Goal: Information Seeking & Learning: Learn about a topic

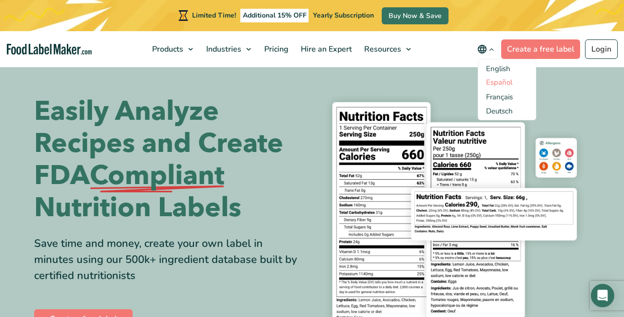
click at [499, 84] on link "Español" at bounding box center [499, 83] width 26 height 10
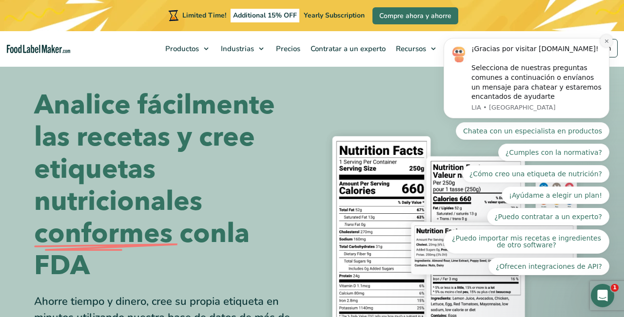
click at [606, 44] on icon "Dismiss notification" at bounding box center [606, 41] width 5 height 5
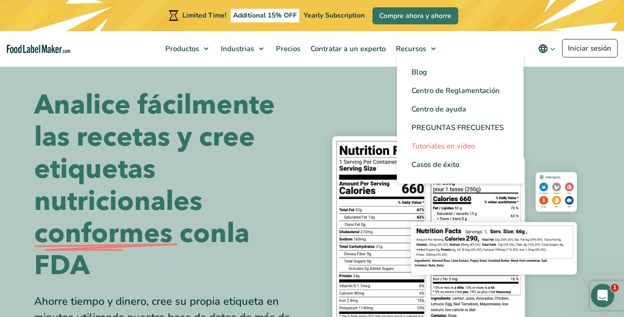
click at [450, 148] on span "Tutoriales en vídeo" at bounding box center [442, 146] width 63 height 10
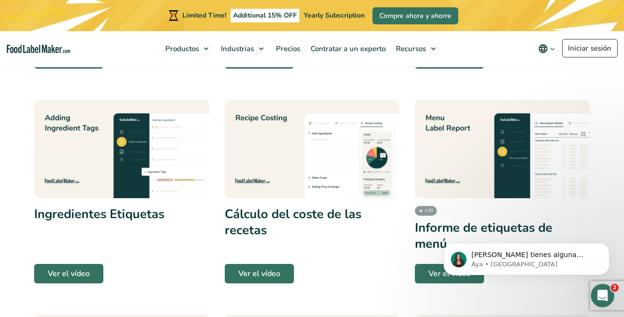
scroll to position [842, 0]
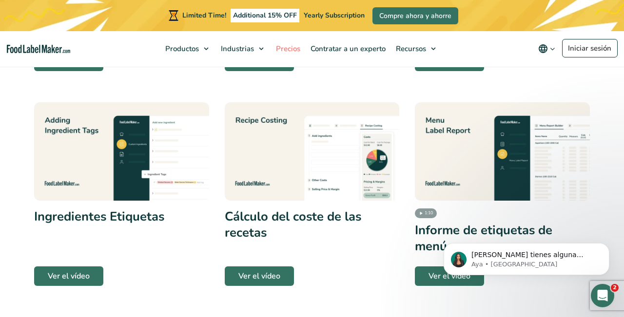
click at [289, 51] on span "Precios" at bounding box center [287, 49] width 28 height 10
